Goal: Information Seeking & Learning: Learn about a topic

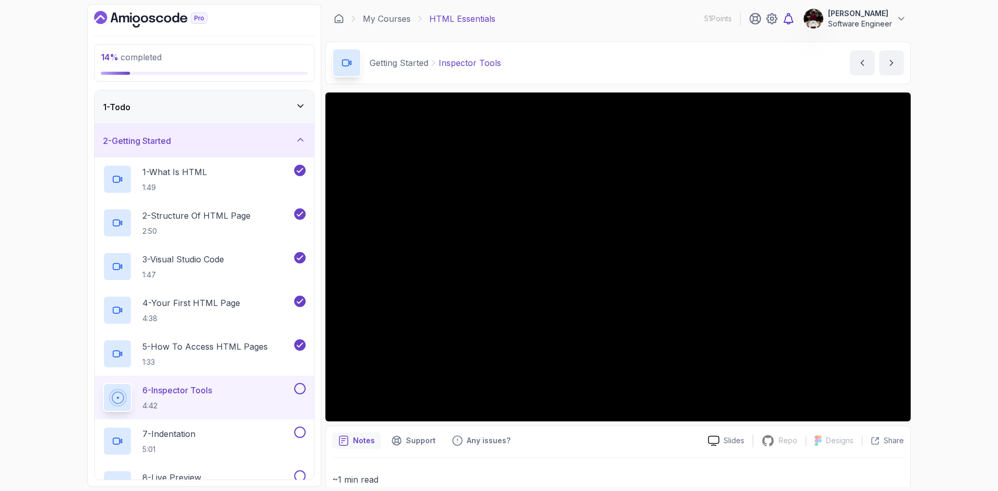
scroll to position [280, 0]
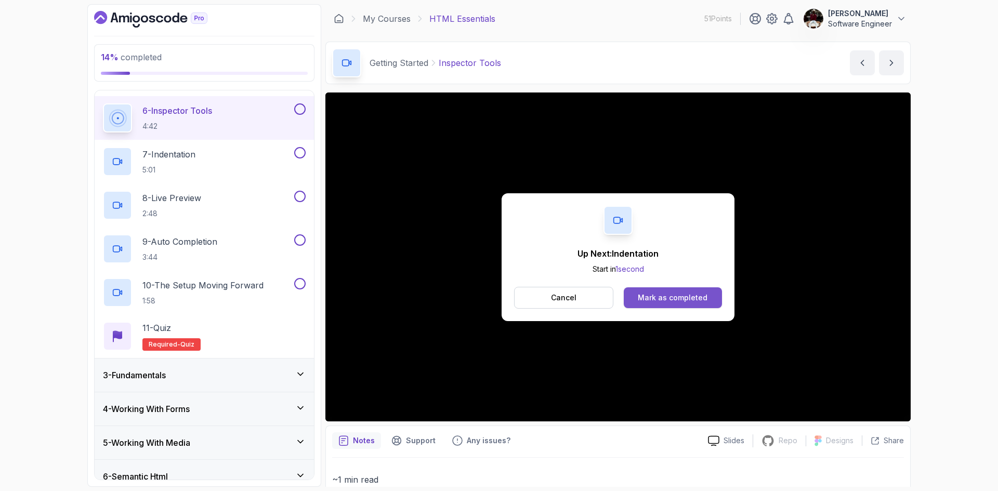
click at [664, 304] on button "Mark as completed" at bounding box center [672, 297] width 98 height 21
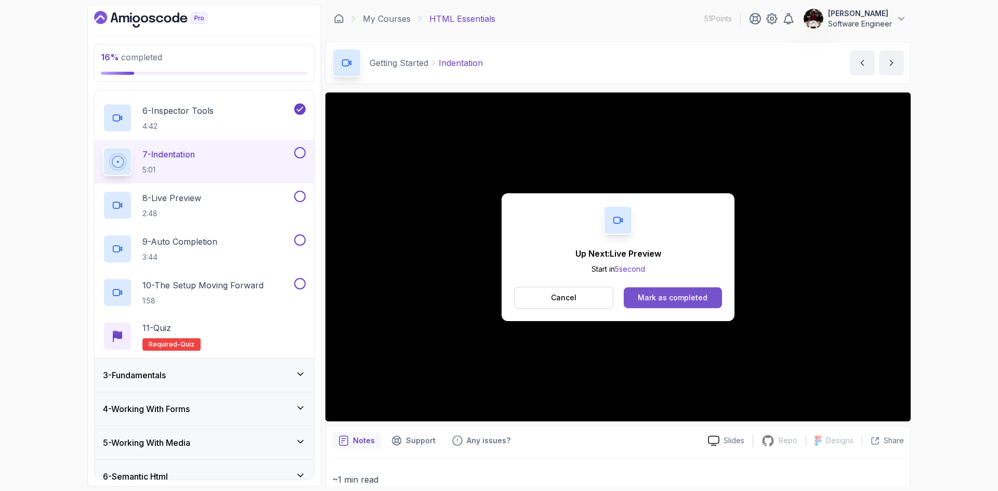
click at [687, 297] on div "Mark as completed" at bounding box center [672, 298] width 70 height 10
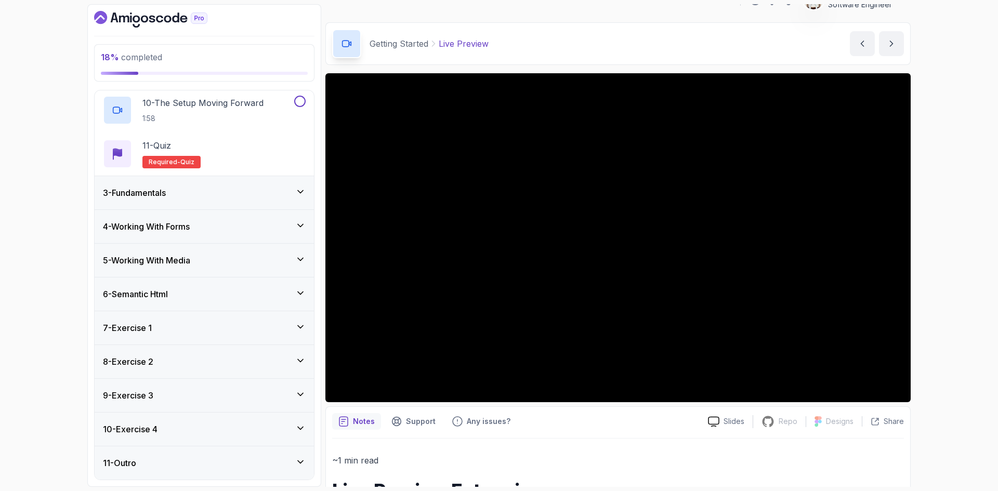
scroll to position [86, 0]
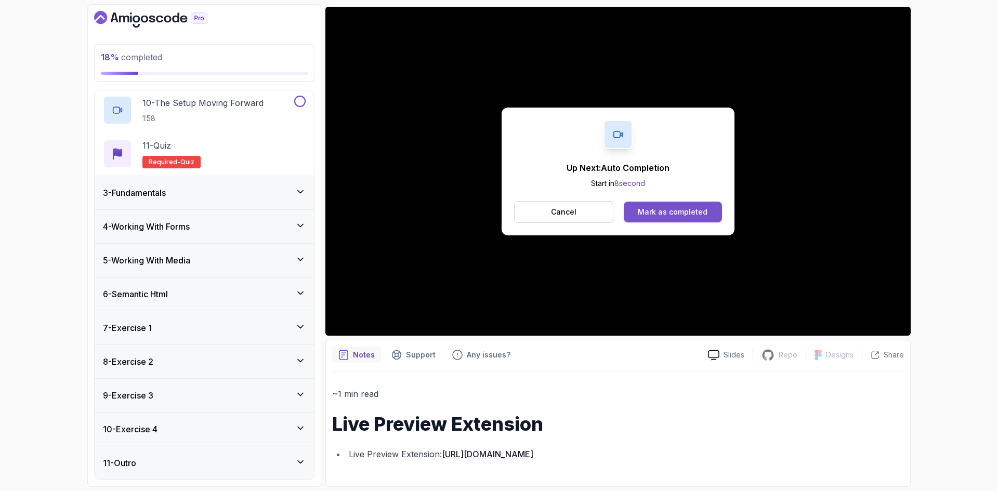
click at [661, 211] on div "Mark as completed" at bounding box center [672, 212] width 70 height 10
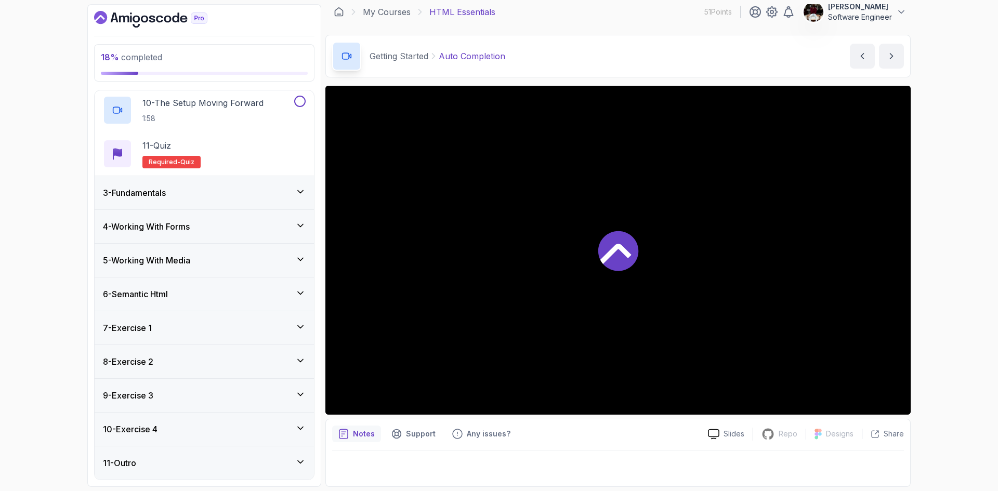
scroll to position [7, 0]
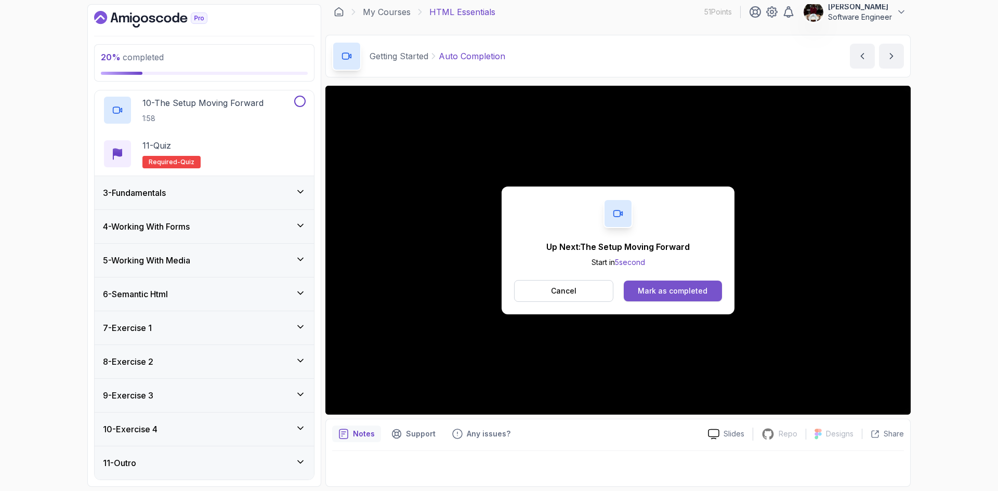
click at [644, 295] on div "Mark as completed" at bounding box center [672, 291] width 70 height 10
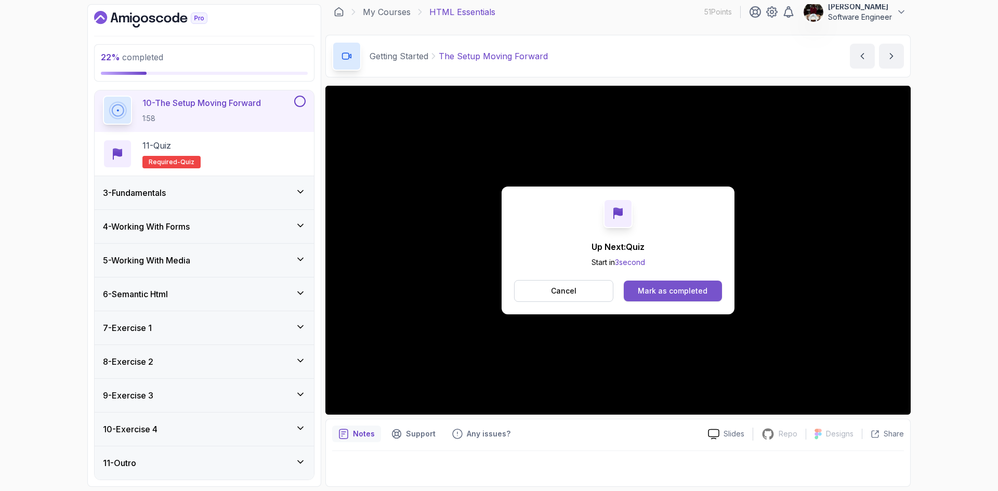
click at [679, 290] on div "Mark as completed" at bounding box center [672, 291] width 70 height 10
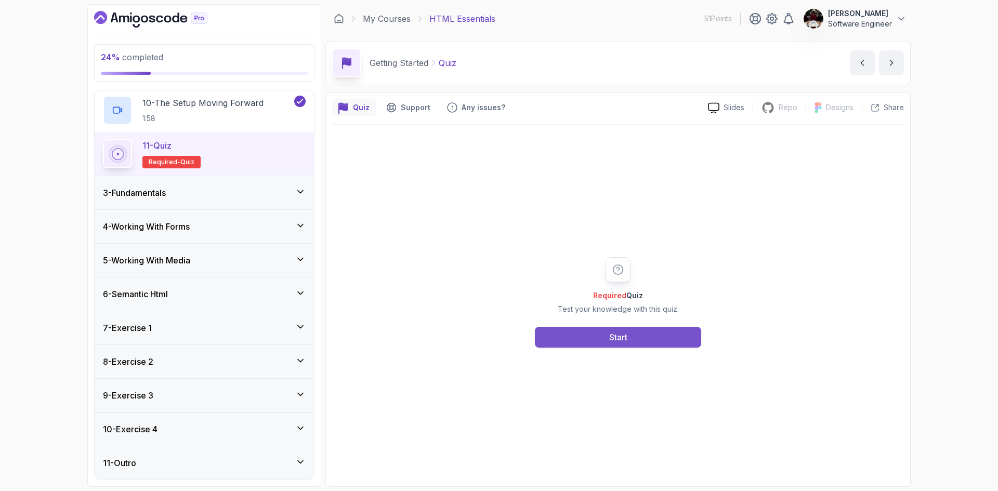
click at [633, 342] on button "Start" at bounding box center [618, 337] width 166 height 21
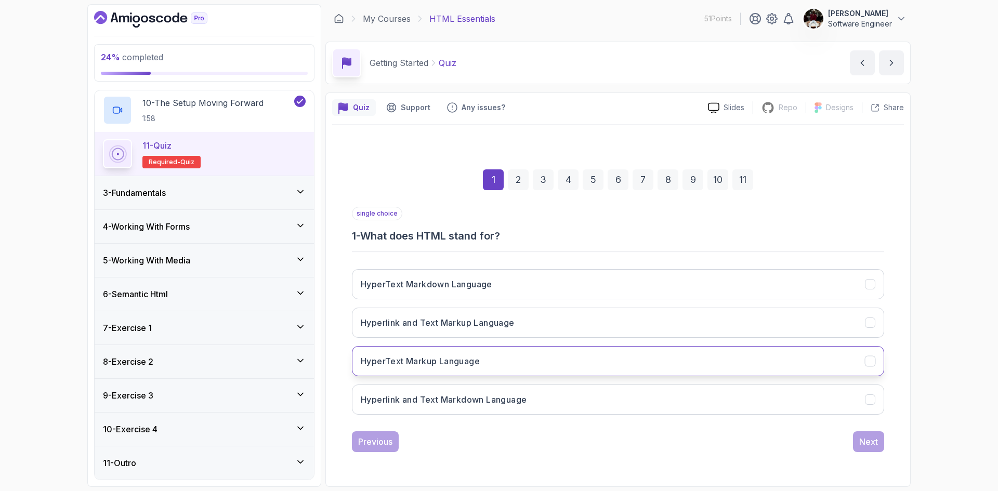
click at [470, 361] on h3 "HyperText Markup Language" at bounding box center [420, 361] width 119 height 12
click at [869, 444] on div "Next" at bounding box center [868, 441] width 19 height 12
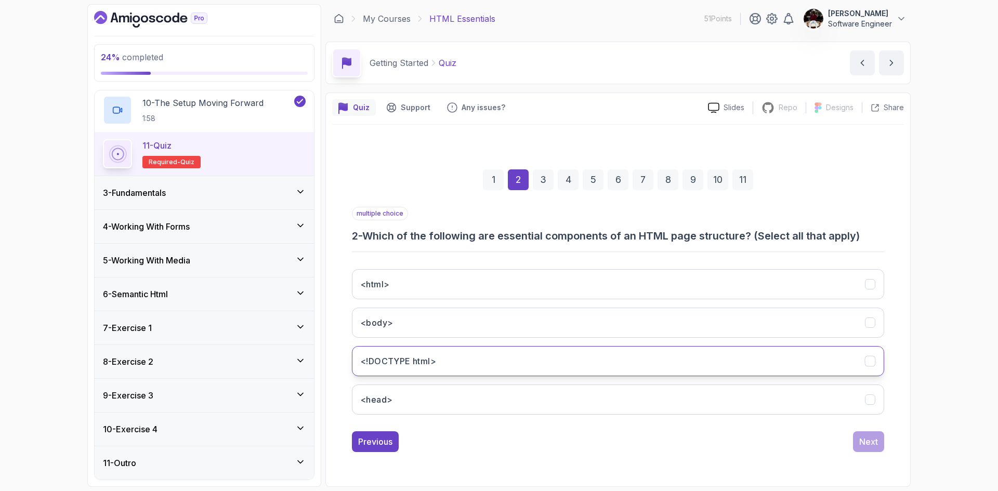
click at [459, 352] on button "<!DOCTYPE html>" at bounding box center [618, 361] width 532 height 30
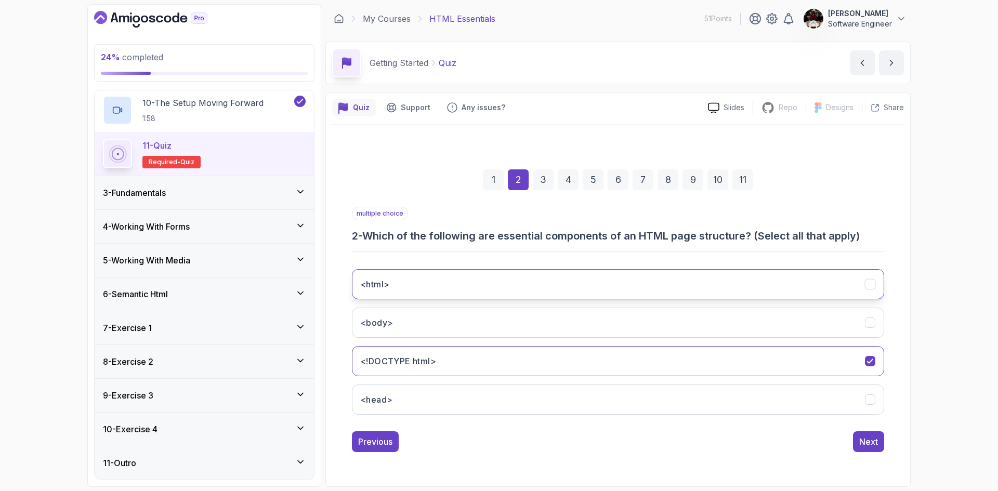
click at [428, 293] on button "<html>" at bounding box center [618, 284] width 532 height 30
click at [408, 333] on button "<body>" at bounding box center [618, 323] width 532 height 30
click at [410, 404] on button "<head>" at bounding box center [618, 399] width 532 height 30
click at [876, 445] on div "Next" at bounding box center [868, 441] width 19 height 12
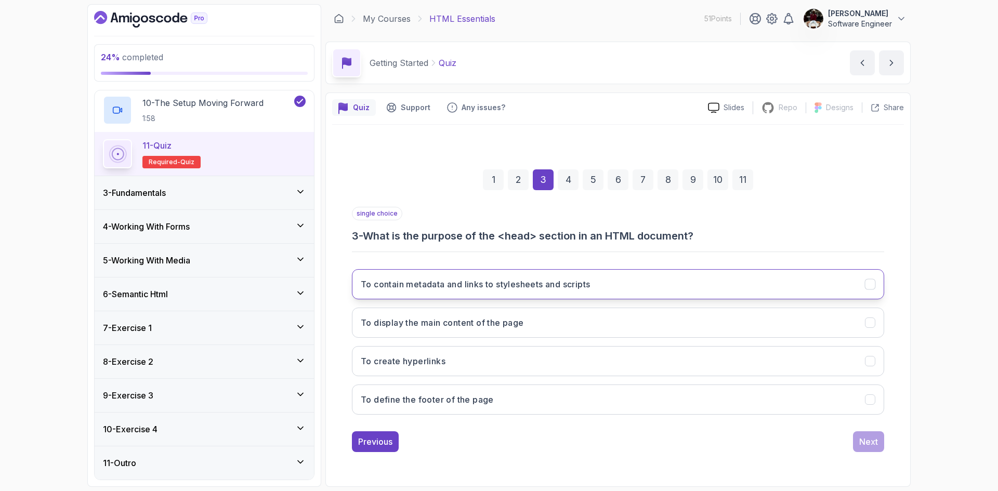
click at [573, 284] on h3 "To contain metadata and links to stylesheets and scripts" at bounding box center [475, 284] width 229 height 12
click at [869, 441] on div "Next" at bounding box center [868, 441] width 19 height 12
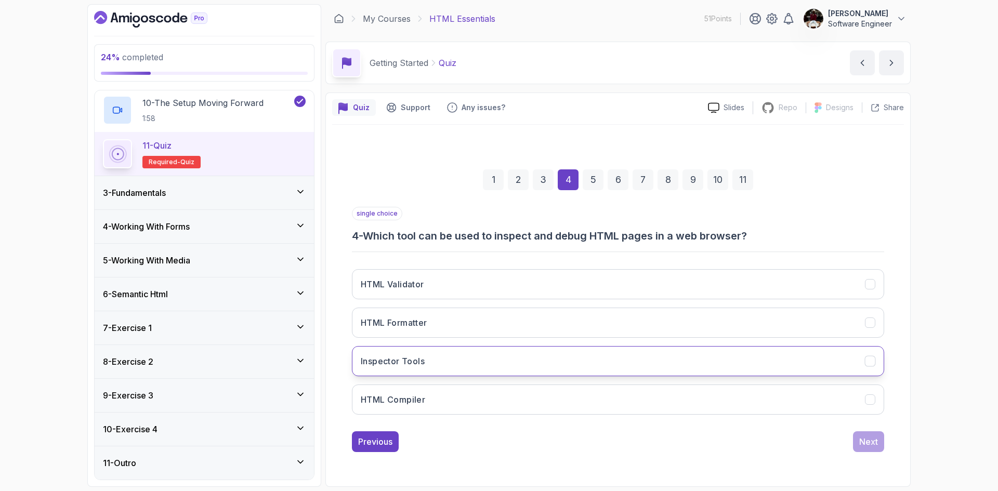
click at [602, 358] on button "Inspector Tools" at bounding box center [618, 361] width 532 height 30
click at [872, 440] on div "Next" at bounding box center [868, 441] width 19 height 12
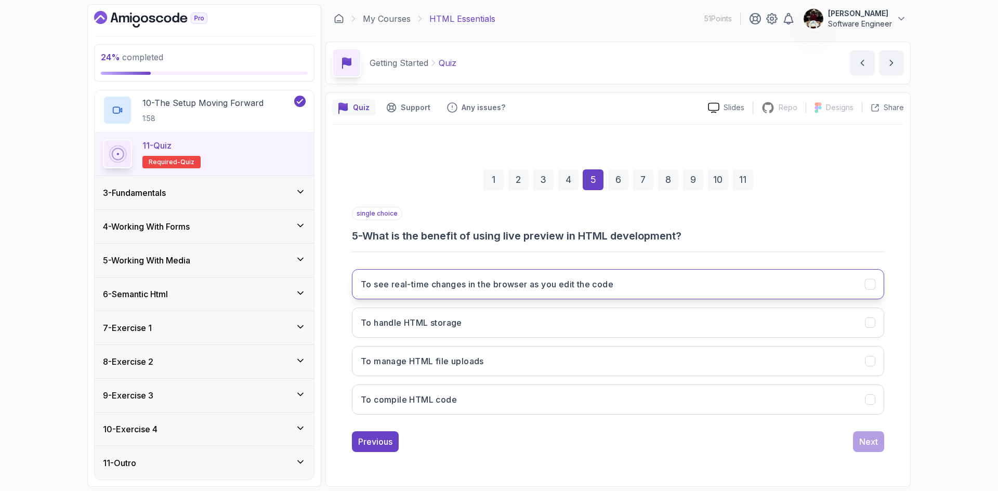
click at [513, 282] on h3 "To see real-time changes in the browser as you edit the code" at bounding box center [487, 284] width 252 height 12
click at [871, 443] on div "Next" at bounding box center [868, 441] width 19 height 12
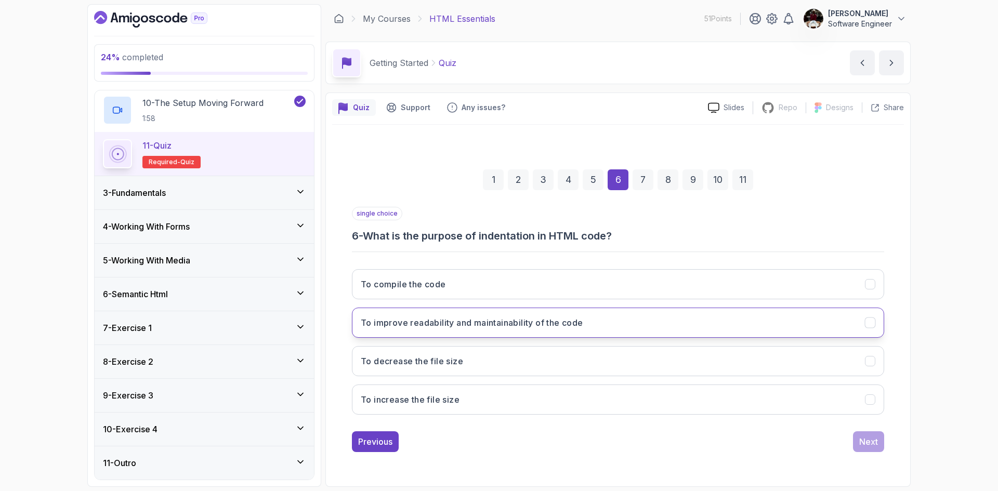
click at [512, 324] on h3 "To improve readability and maintainability of the code" at bounding box center [472, 322] width 222 height 12
click at [872, 443] on div "Next" at bounding box center [868, 441] width 19 height 12
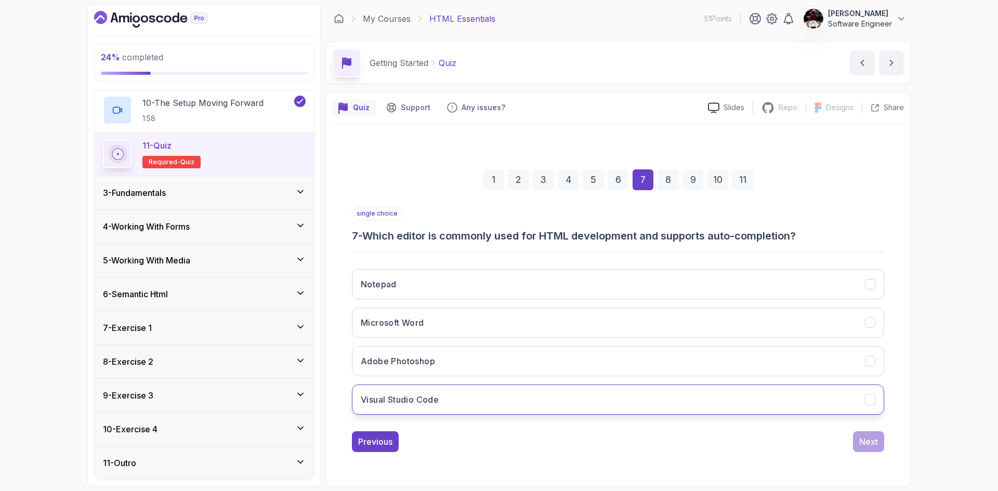
click at [554, 407] on button "Visual Studio Code" at bounding box center [618, 399] width 532 height 30
click at [868, 439] on div "Next" at bounding box center [868, 441] width 19 height 12
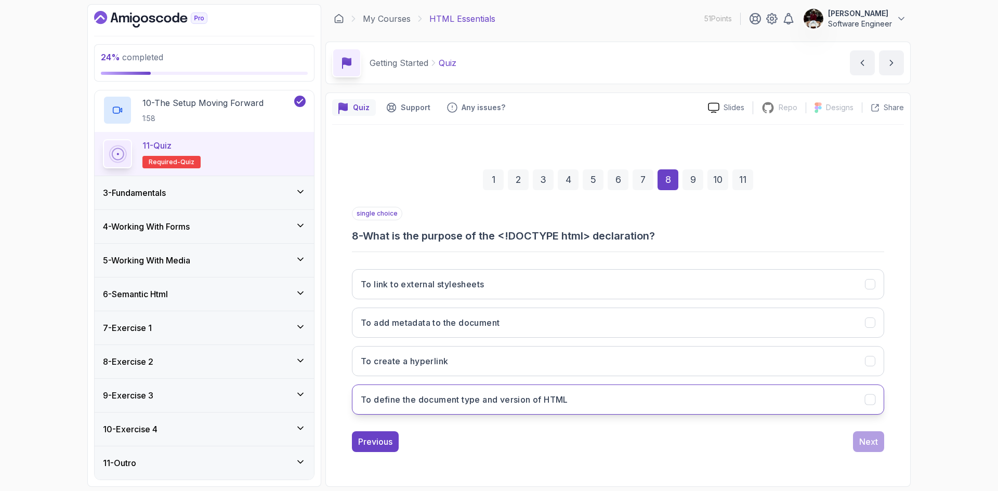
click at [567, 396] on h3 "To define the document type and version of HTML" at bounding box center [464, 399] width 207 height 12
click at [872, 442] on div "Next" at bounding box center [868, 441] width 19 height 12
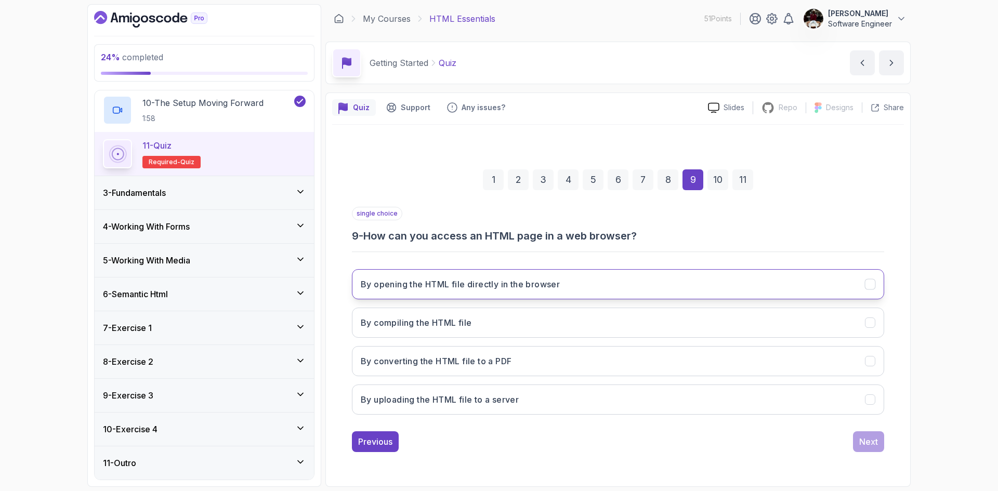
click at [667, 288] on button "By opening the HTML file directly in the browser" at bounding box center [618, 284] width 532 height 30
click at [869, 440] on div "Next" at bounding box center [868, 441] width 19 height 12
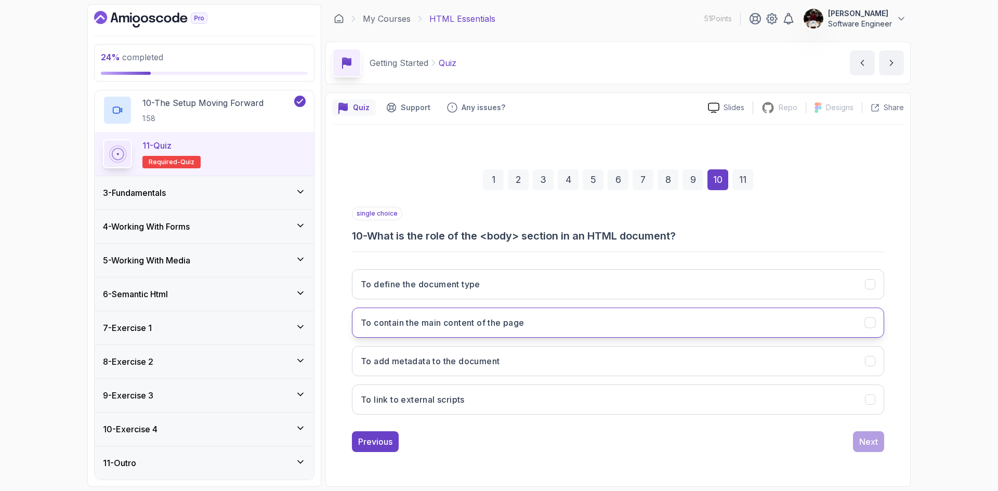
click at [612, 326] on button "To contain the main content of the page" at bounding box center [618, 323] width 532 height 30
click at [865, 438] on div "Next" at bounding box center [868, 441] width 19 height 12
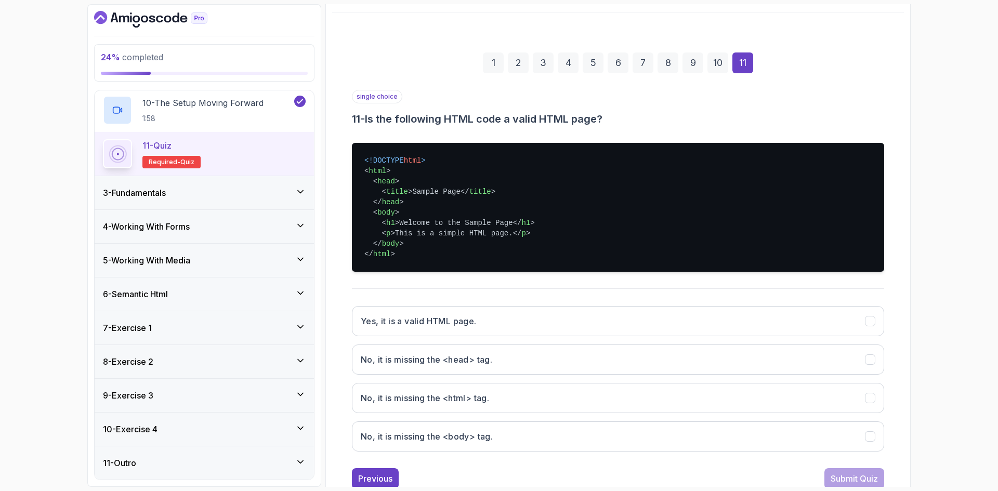
scroll to position [113, 0]
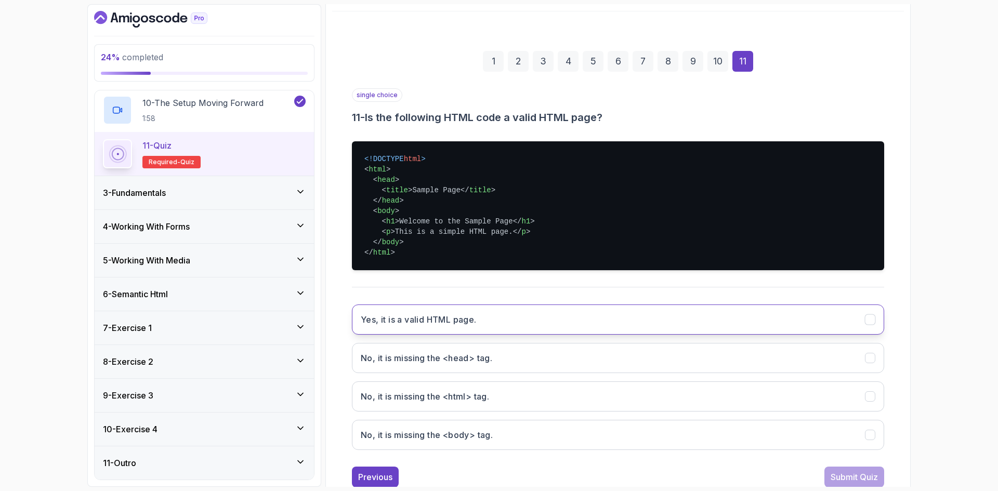
click at [426, 329] on button "Yes, it is a valid HTML page." at bounding box center [618, 319] width 532 height 30
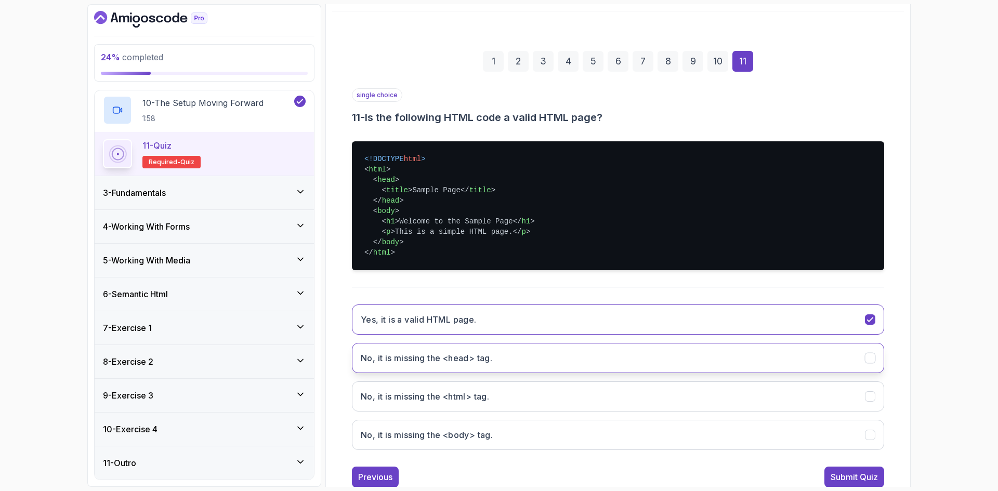
scroll to position [143, 0]
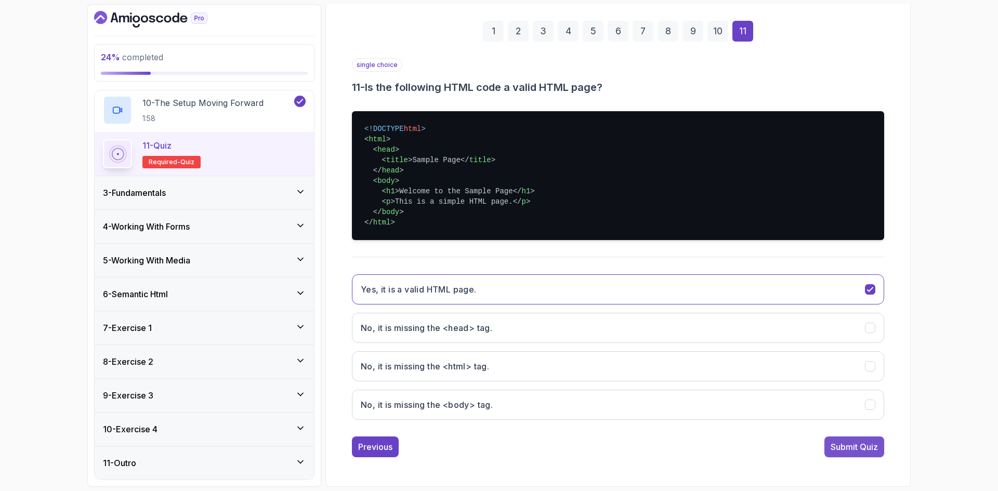
click at [856, 448] on div "Submit Quiz" at bounding box center [853, 447] width 47 height 12
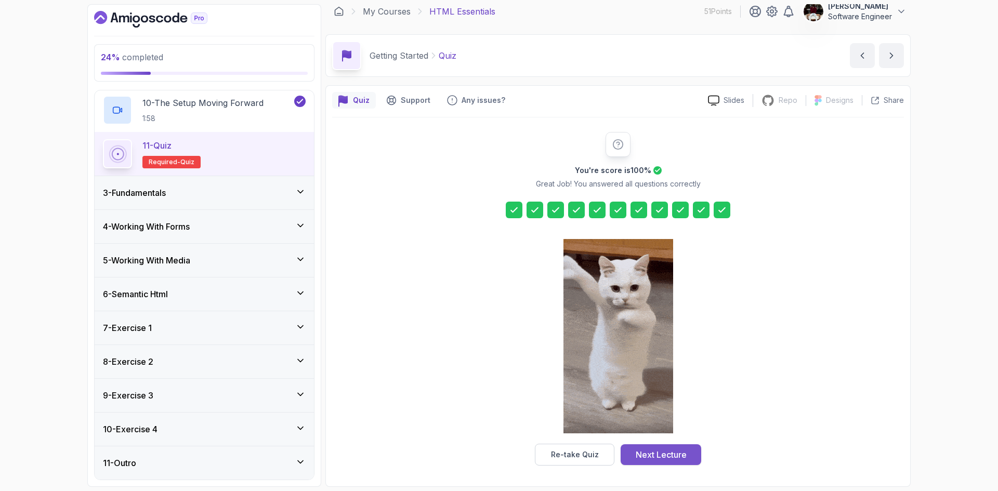
click at [658, 455] on div "Next Lecture" at bounding box center [660, 454] width 51 height 12
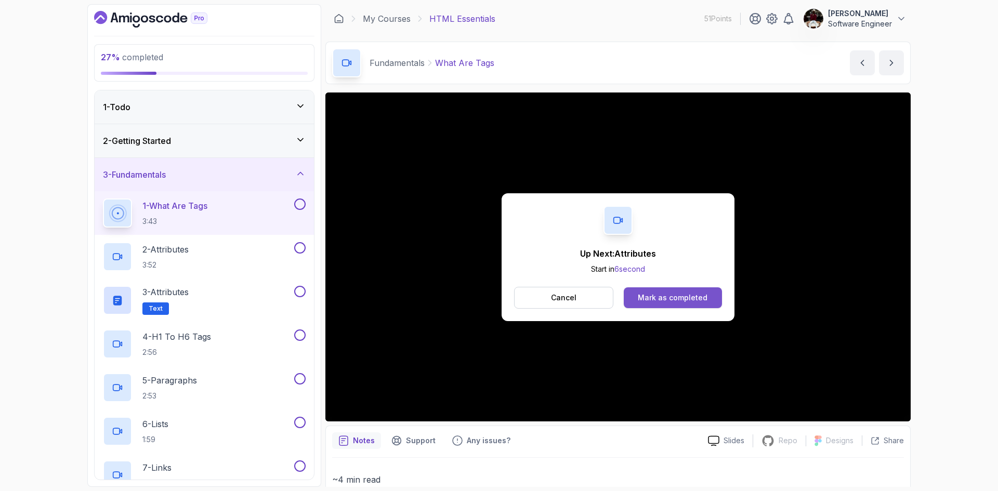
click at [660, 296] on div "Mark as completed" at bounding box center [672, 298] width 70 height 10
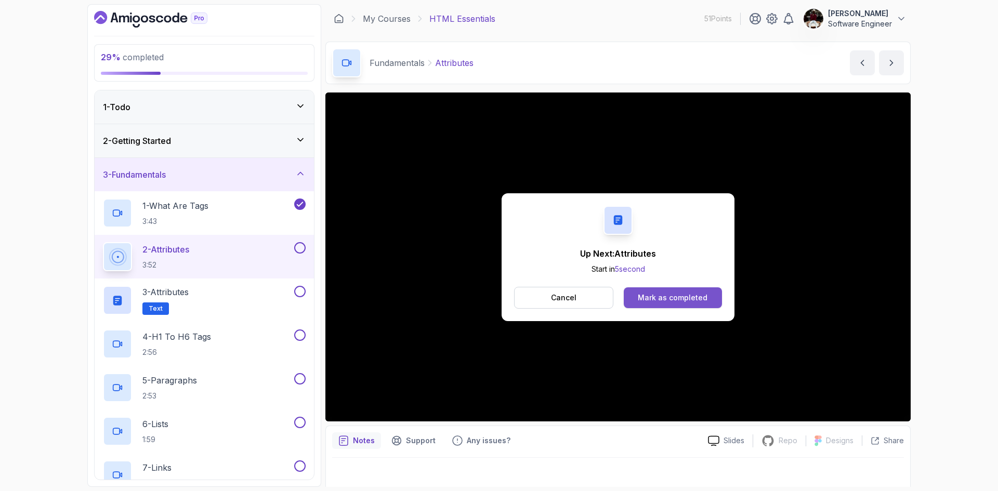
click at [668, 304] on button "Mark as completed" at bounding box center [672, 297] width 98 height 21
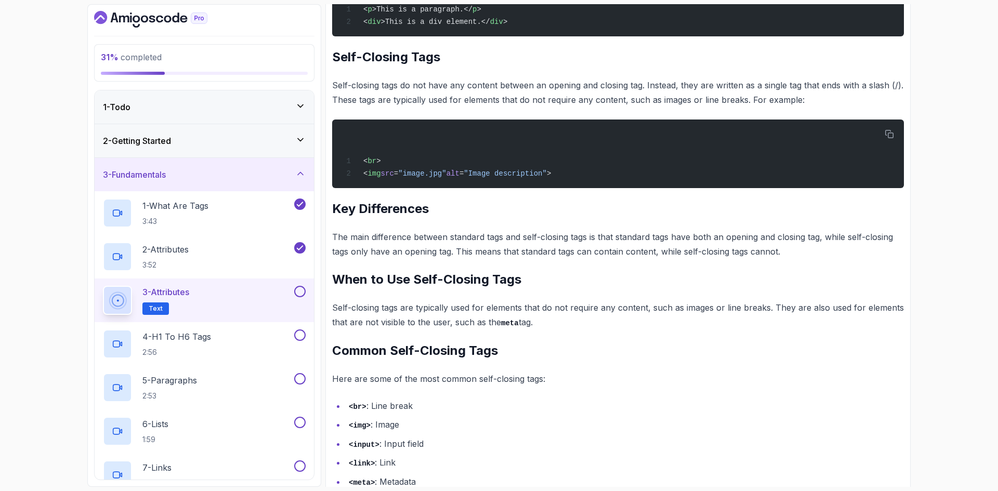
scroll to position [281, 0]
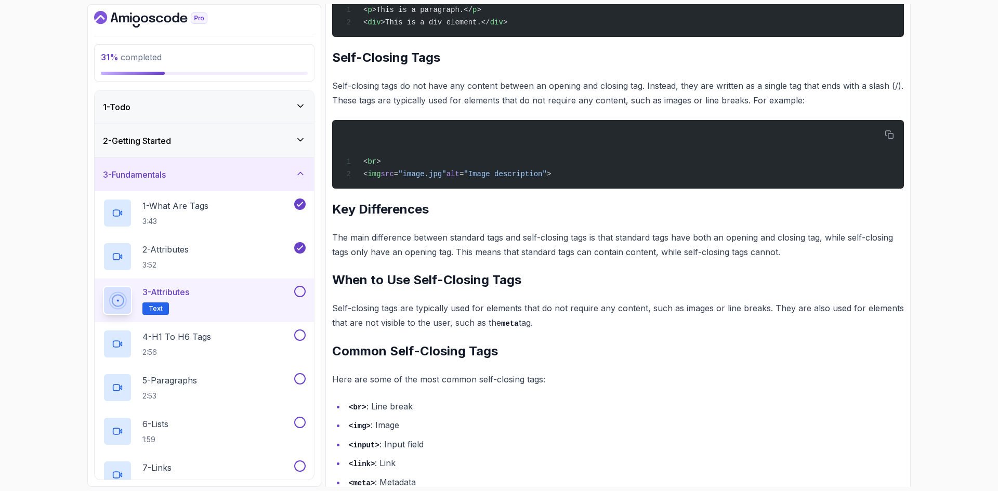
click at [299, 294] on button at bounding box center [299, 291] width 11 height 11
click at [299, 294] on icon at bounding box center [299, 291] width 9 height 10
click at [242, 349] on div "4 - H1 To H6 Tags 2:56" at bounding box center [197, 343] width 189 height 29
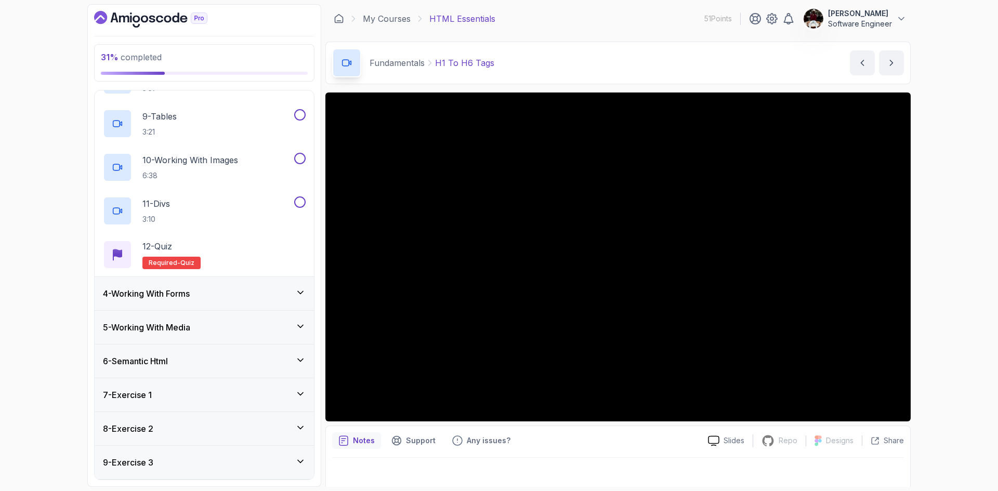
scroll to position [408, 0]
